Goal: Transaction & Acquisition: Purchase product/service

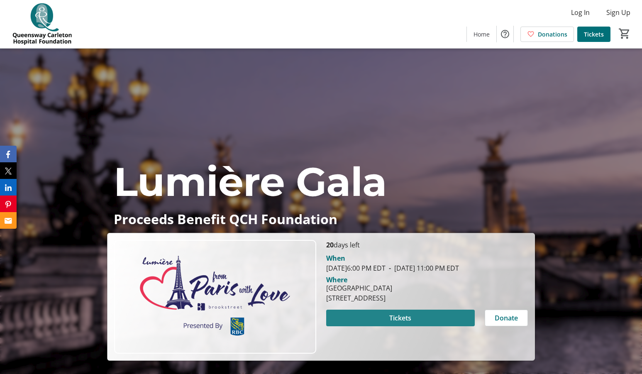
click at [406, 323] on span "Tickets" at bounding box center [401, 318] width 22 height 10
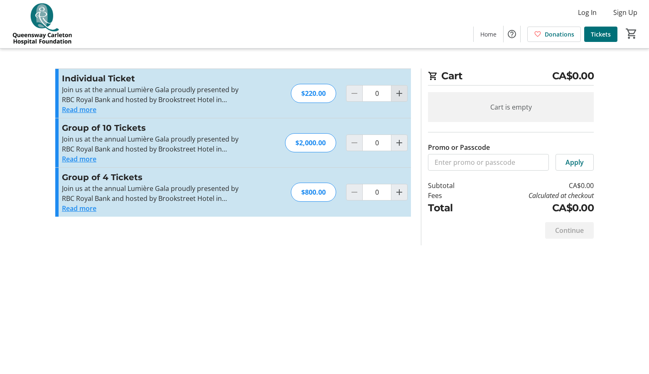
click at [401, 94] on mat-icon "Increment by one" at bounding box center [399, 93] width 10 height 10
type input "1"
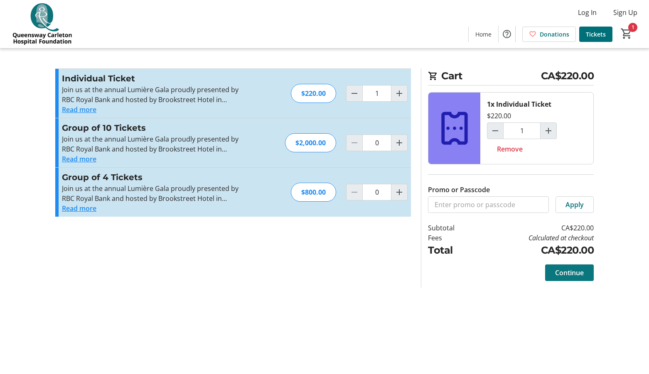
click at [570, 272] on span "Continue" at bounding box center [569, 273] width 29 height 10
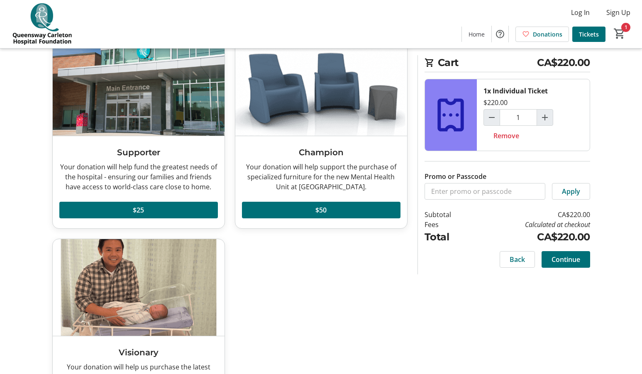
scroll to position [143, 0]
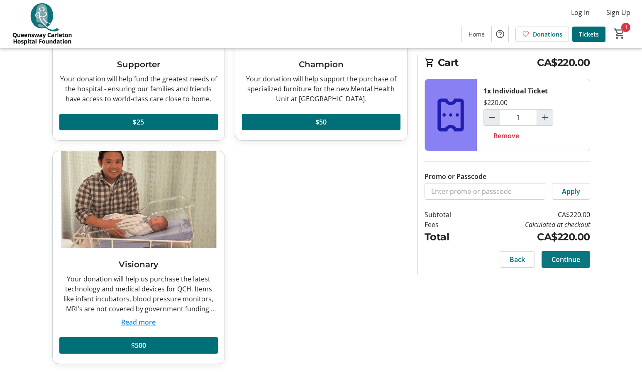
click at [563, 260] on span "Continue" at bounding box center [566, 260] width 29 height 10
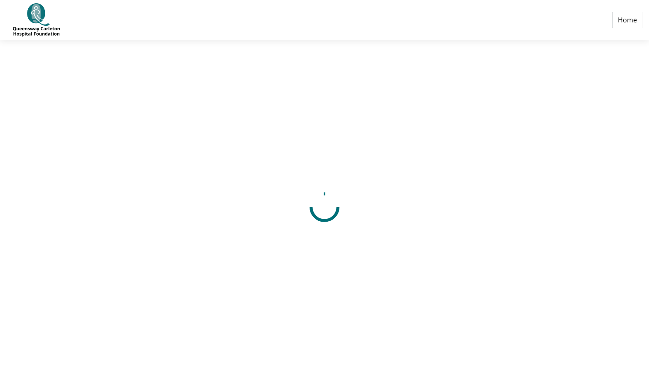
select select "CA"
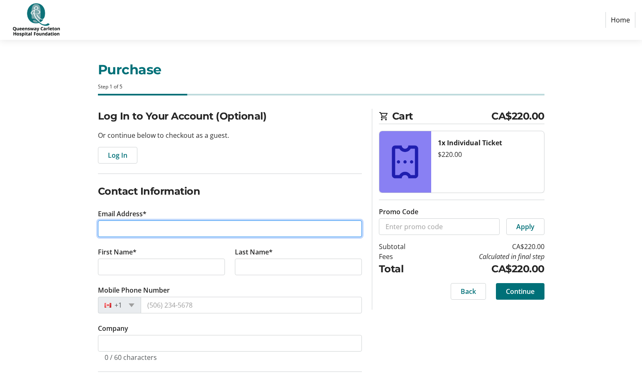
click at [123, 233] on input "Email Address*" at bounding box center [230, 229] width 264 height 17
type input "[PERSON_NAME][EMAIL_ADDRESS][DOMAIN_NAME]"
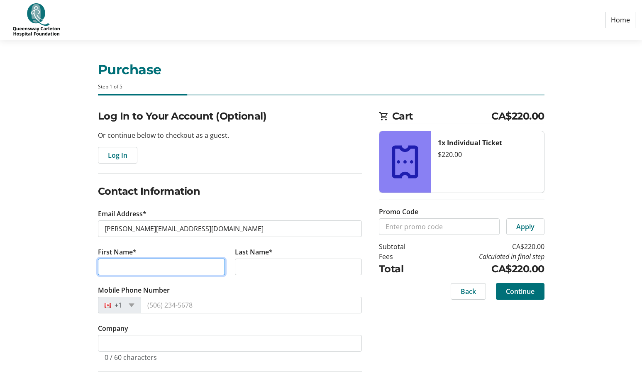
type input "[PERSON_NAME]"
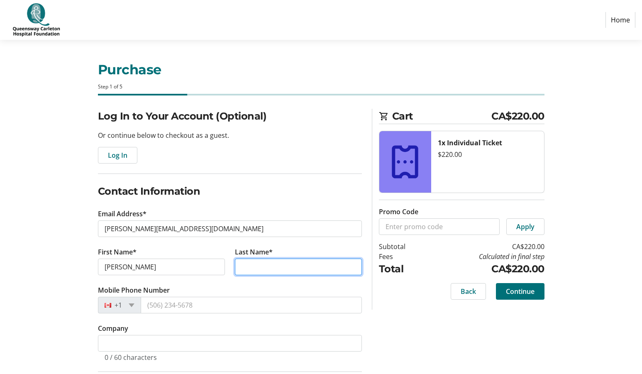
type input "Greenhous"
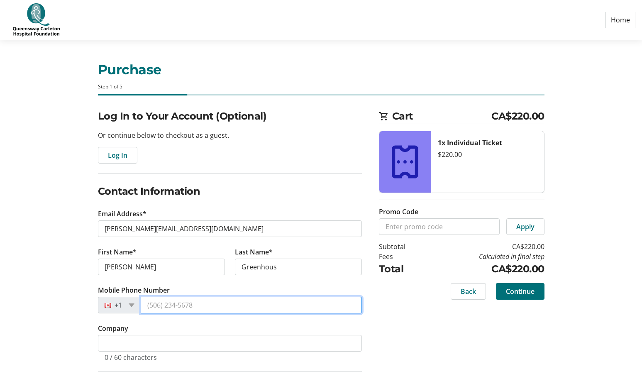
type input "[PHONE_NUMBER]"
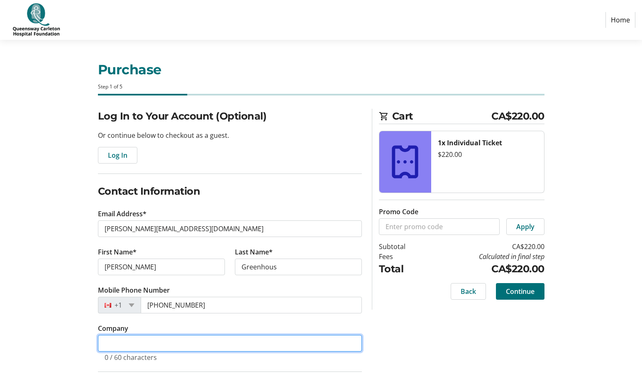
type input "Vision2Voice Communications Inc."
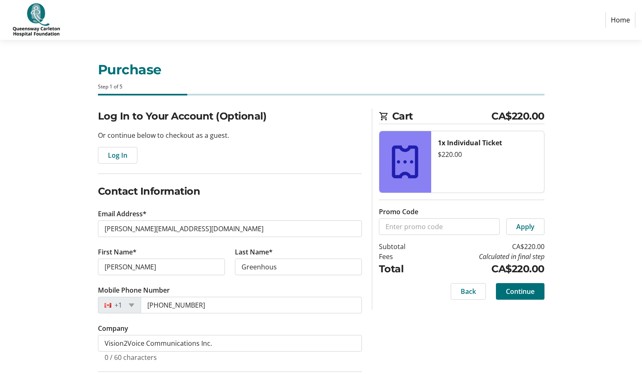
type input "[STREET_ADDRESS]"
type input "[GEOGRAPHIC_DATA]"
select select "ON"
type input "K2S 2G1"
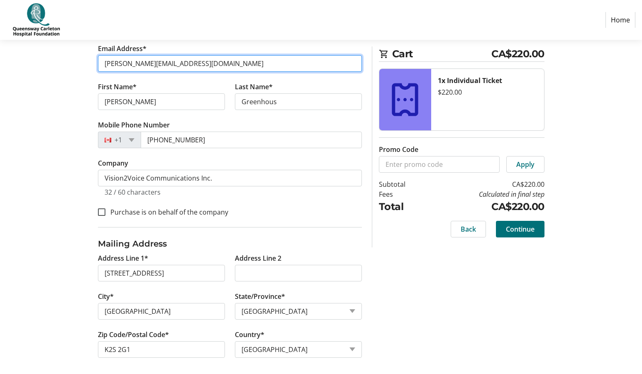
scroll to position [169, 0]
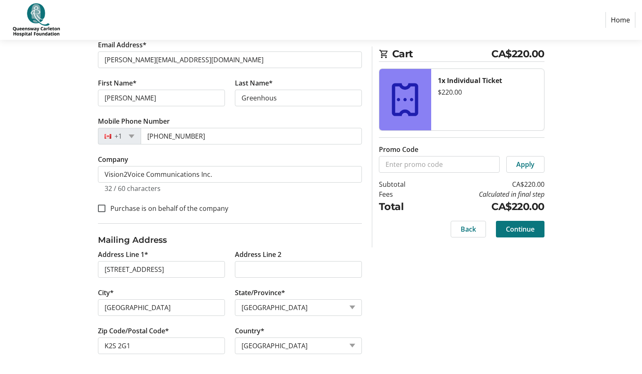
click at [525, 228] on span "Continue" at bounding box center [520, 229] width 29 height 10
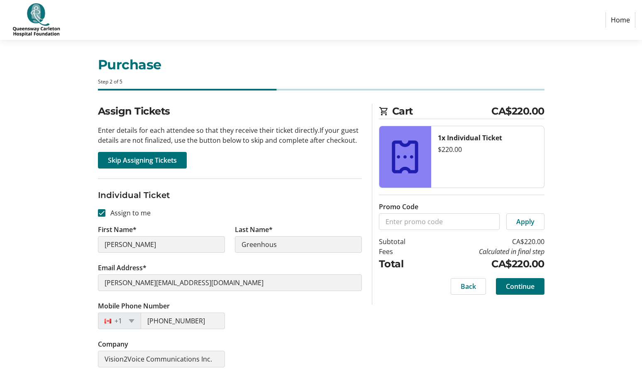
scroll to position [8, 0]
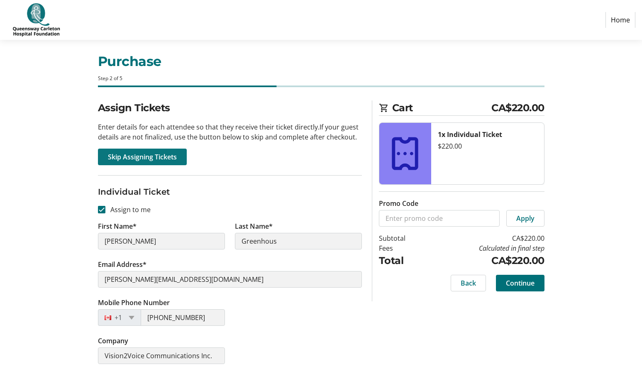
click at [138, 152] on span "Skip Assigning Tickets" at bounding box center [142, 157] width 69 height 10
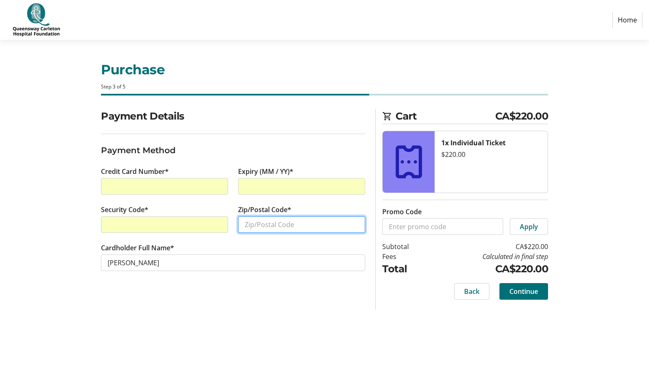
click at [258, 224] on input "Zip/Postal Code*" at bounding box center [301, 224] width 127 height 17
type input "K2S 2G1"
click at [231, 242] on div "Security Code*" at bounding box center [164, 224] width 137 height 38
click at [528, 292] on span "Continue" at bounding box center [523, 292] width 29 height 10
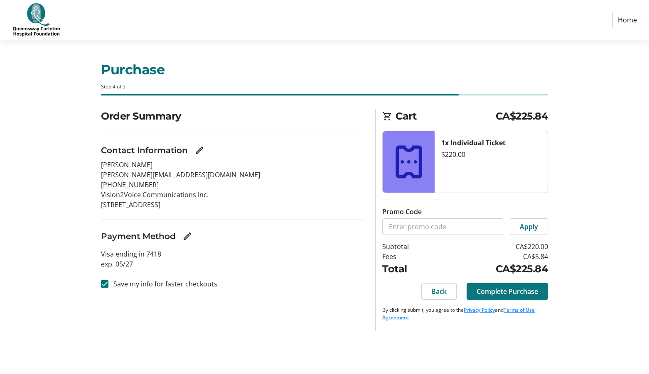
click at [516, 292] on span "Complete Purchase" at bounding box center [506, 292] width 61 height 10
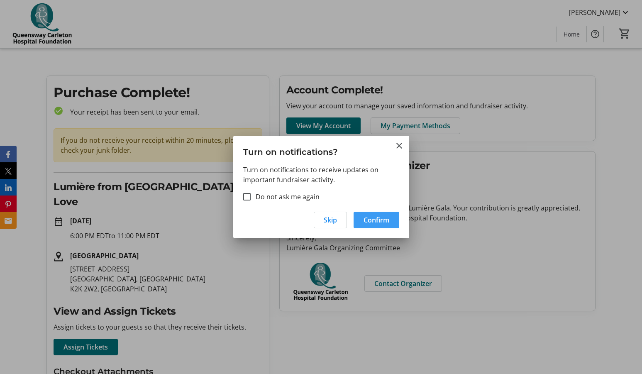
click at [380, 221] on span "Confirm" at bounding box center [377, 220] width 26 height 10
